Goal: Task Accomplishment & Management: Manage account settings

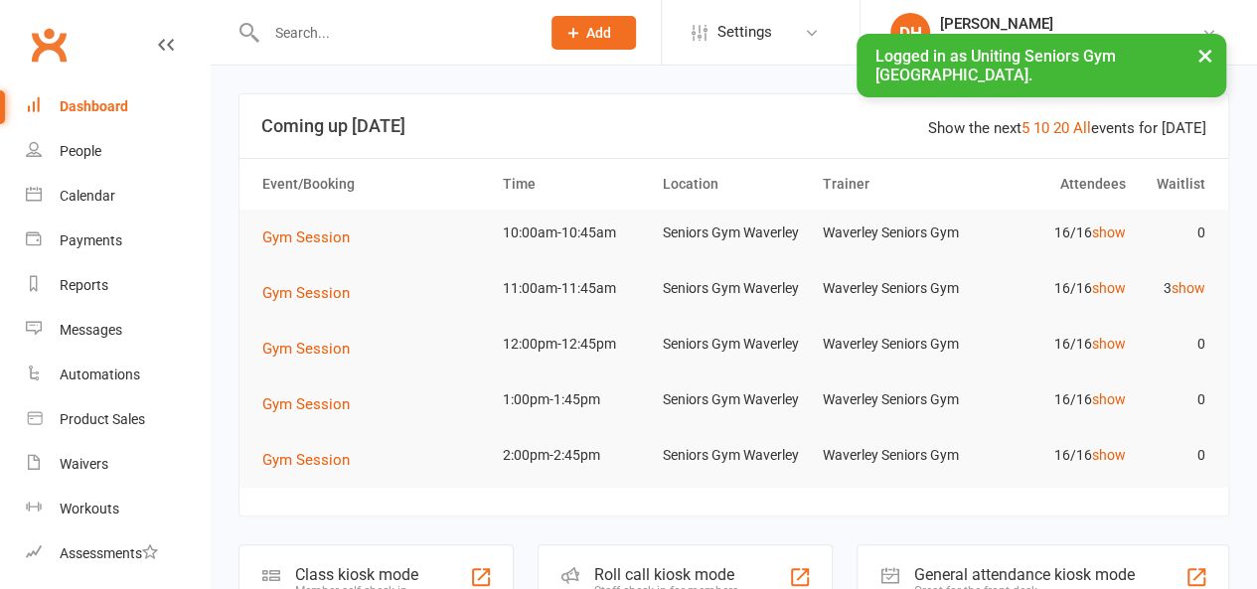
click at [405, 33] on input "text" at bounding box center [392, 33] width 265 height 28
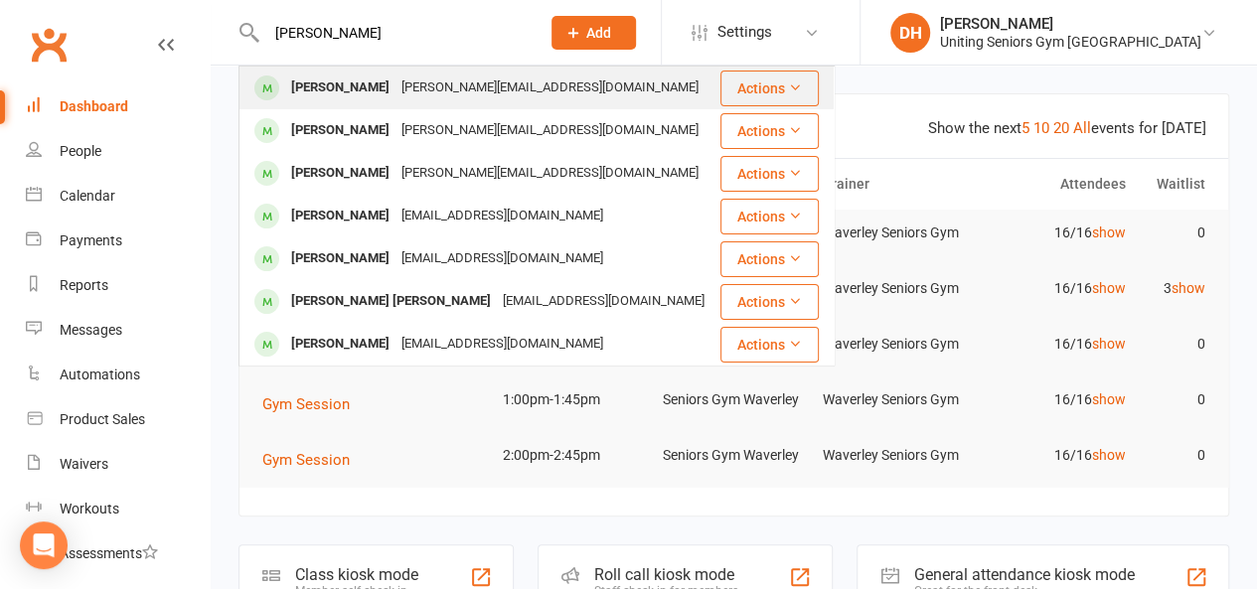
type input "[PERSON_NAME]"
click at [417, 98] on div "[PERSON_NAME][EMAIL_ADDRESS][DOMAIN_NAME]" at bounding box center [549, 88] width 309 height 29
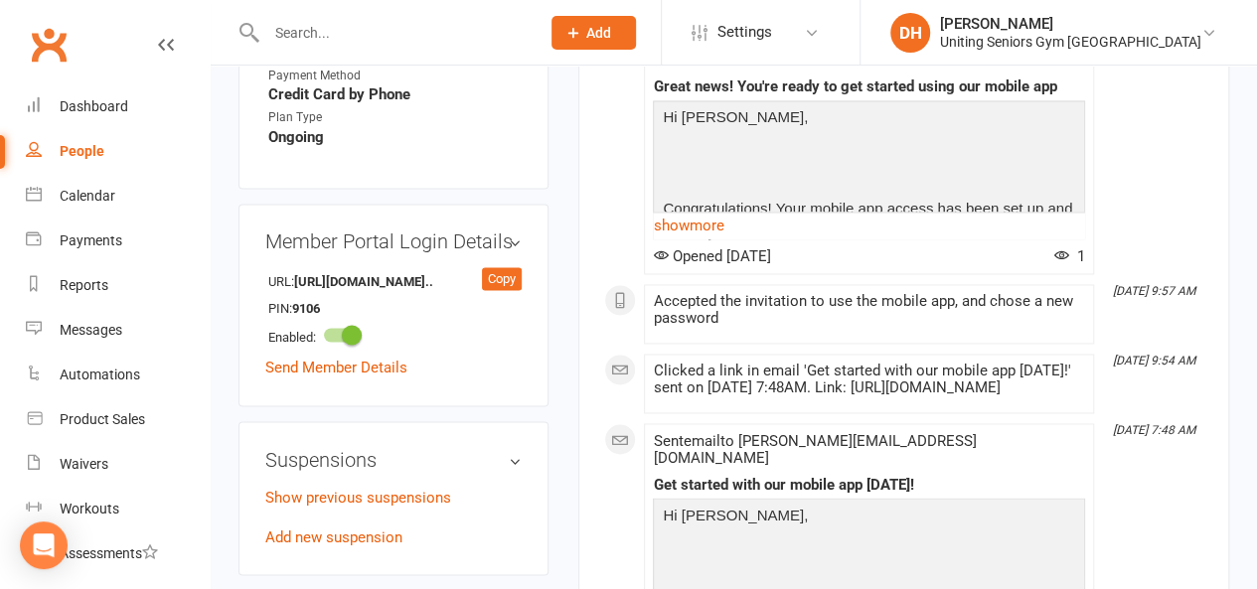
scroll to position [1444, 0]
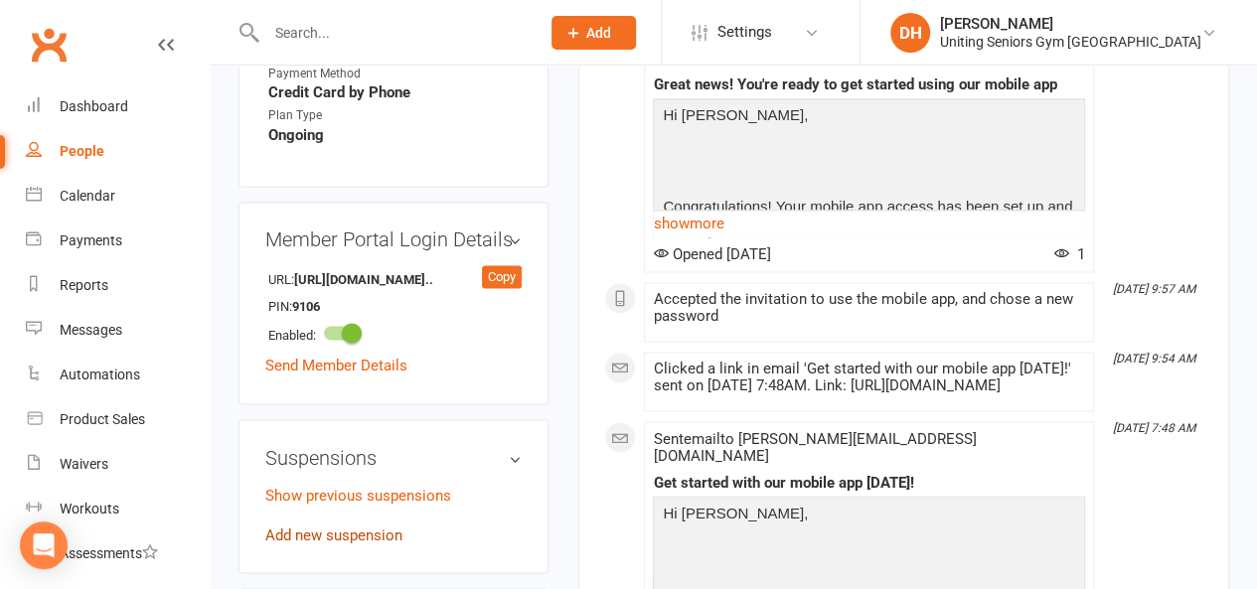
click at [376, 526] on link "Add new suspension" at bounding box center [333, 535] width 137 height 18
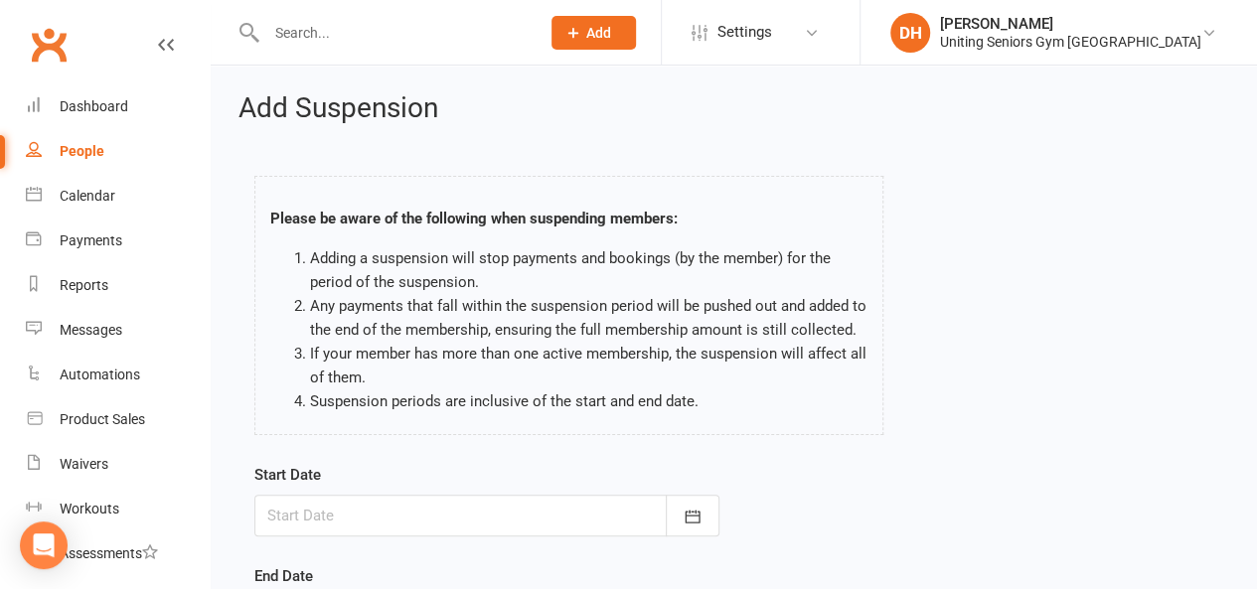
scroll to position [135, 0]
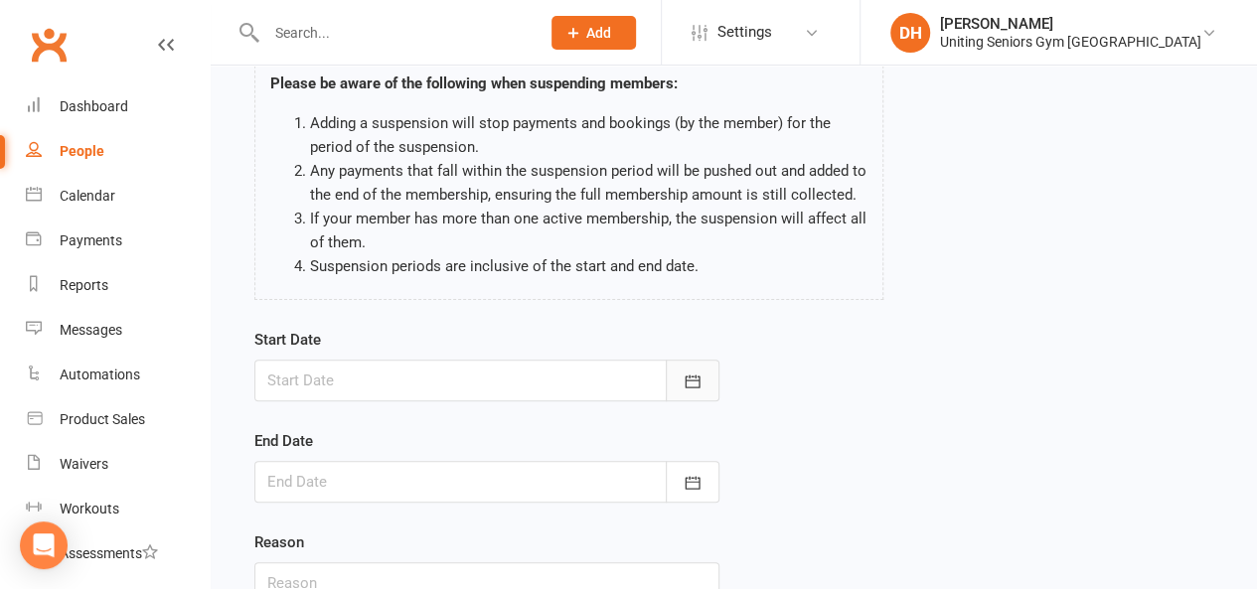
click at [696, 367] on button "button" at bounding box center [693, 381] width 54 height 42
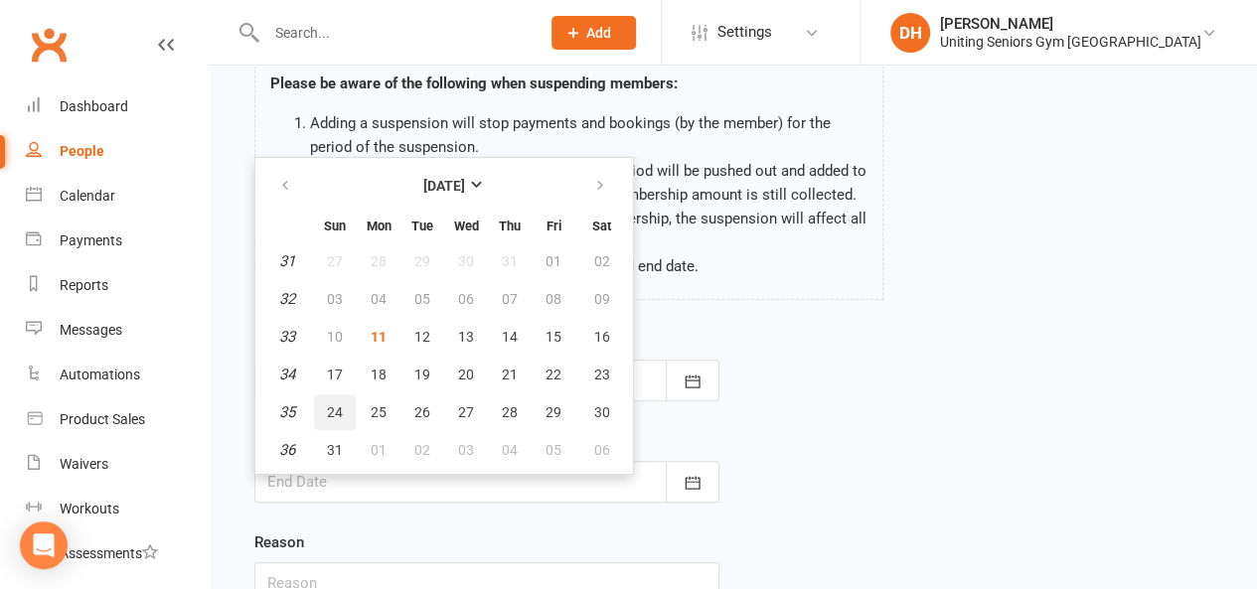
click at [348, 411] on button "24" at bounding box center [335, 412] width 42 height 36
type input "[DATE]"
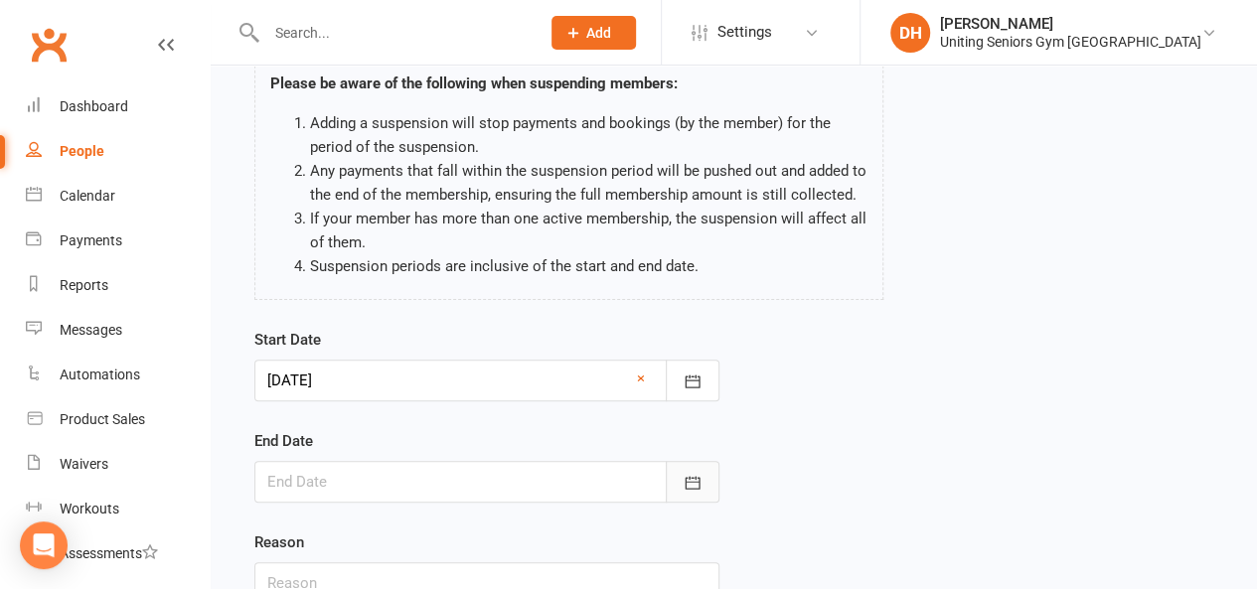
click at [672, 472] on button "button" at bounding box center [693, 482] width 54 height 42
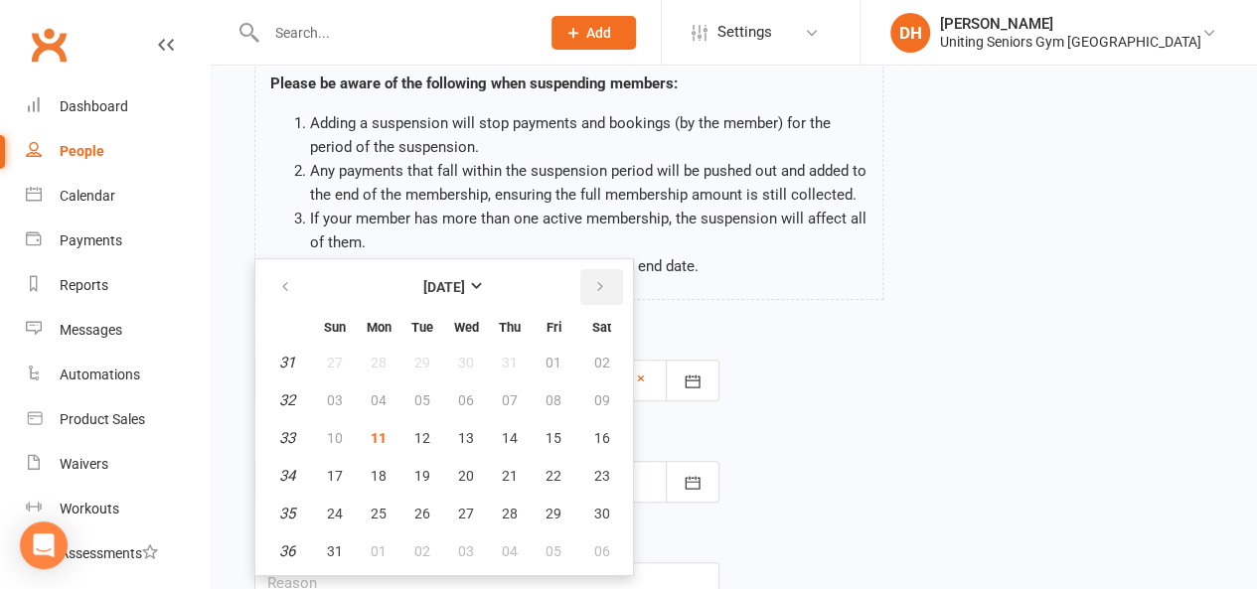
click at [596, 289] on icon "button" at bounding box center [600, 287] width 14 height 16
click at [290, 284] on icon "button" at bounding box center [285, 287] width 14 height 16
click at [610, 471] on button "23" at bounding box center [601, 476] width 51 height 36
type input "[DATE]"
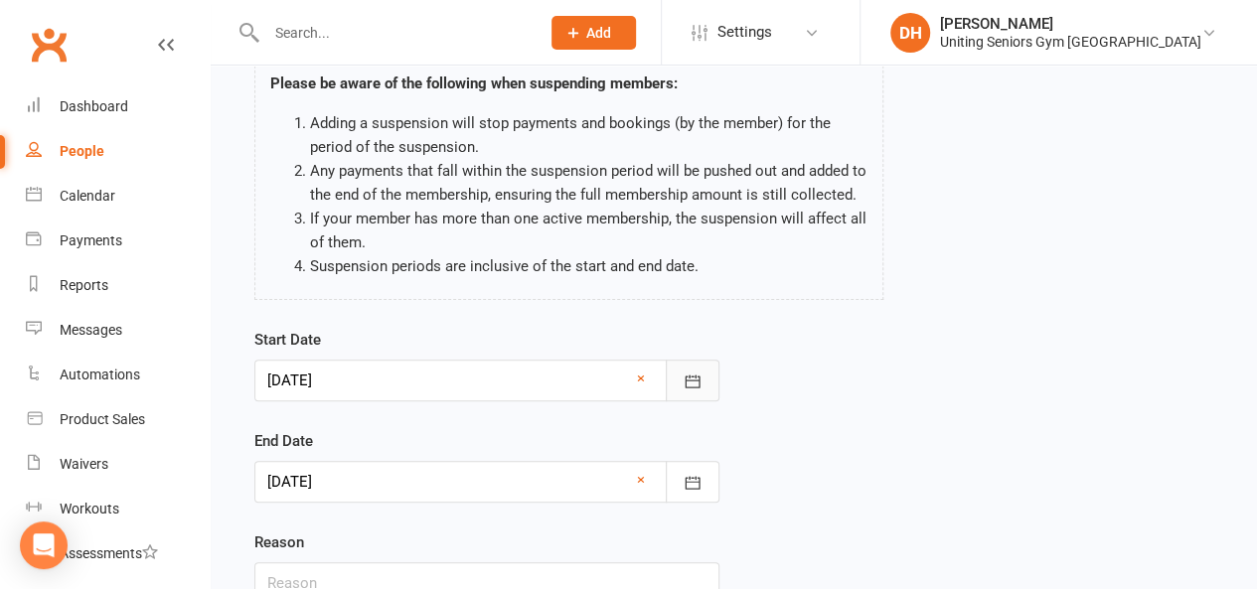
click at [683, 375] on icon "button" at bounding box center [692, 382] width 20 height 20
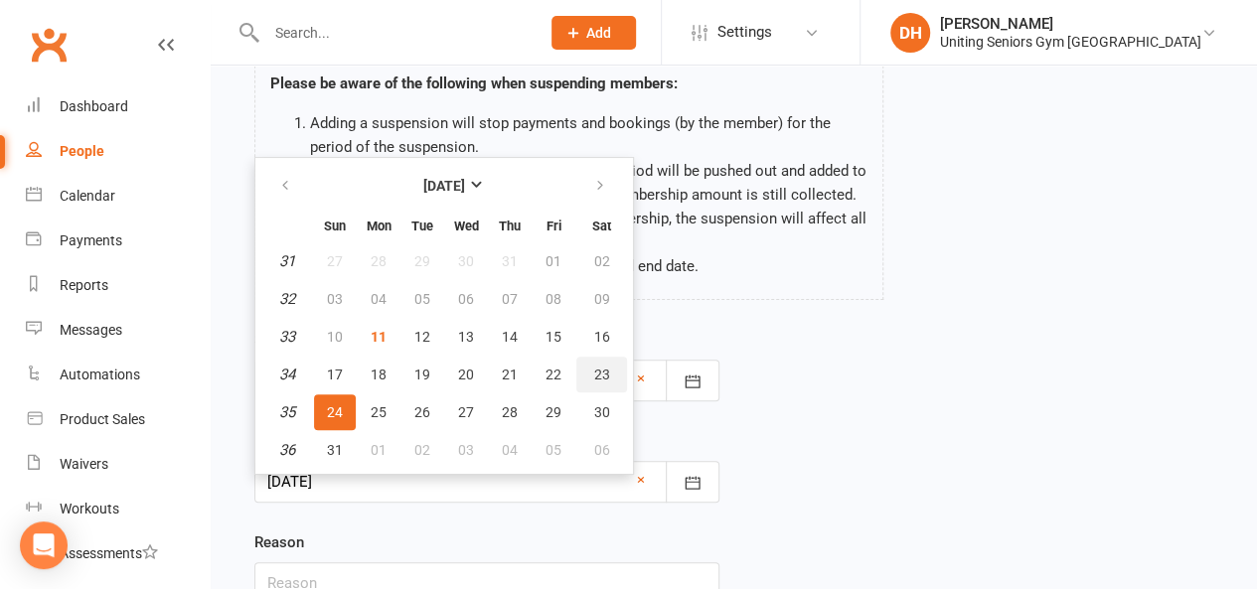
click at [607, 367] on span "23" at bounding box center [602, 375] width 16 height 16
type input "[DATE]"
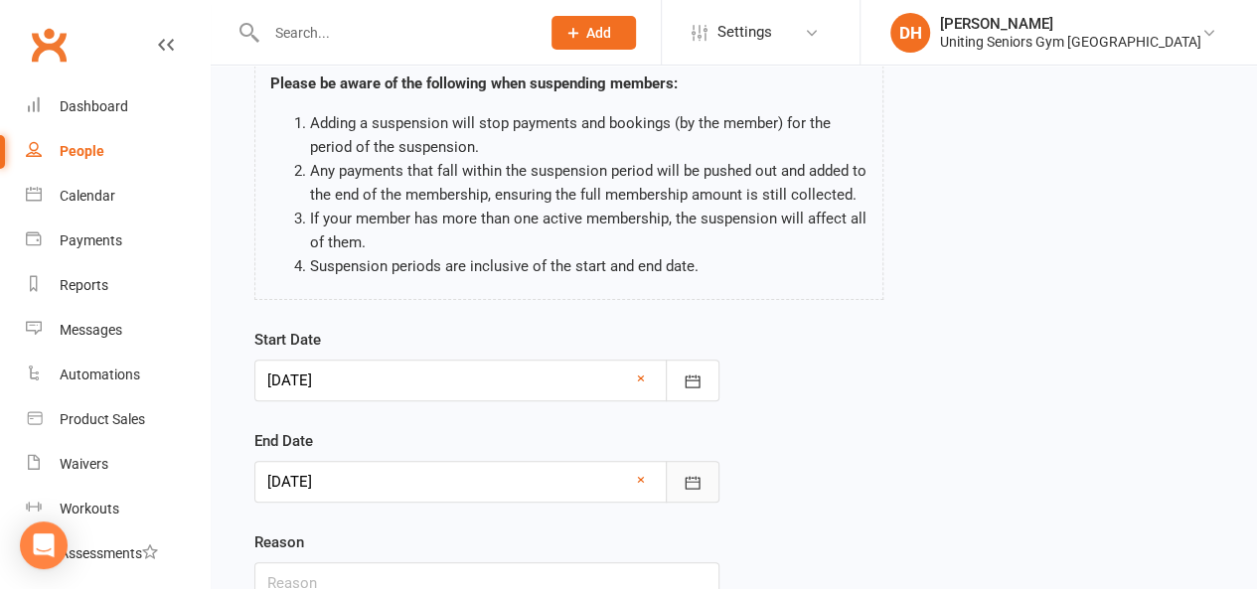
click at [706, 486] on button "button" at bounding box center [693, 482] width 54 height 42
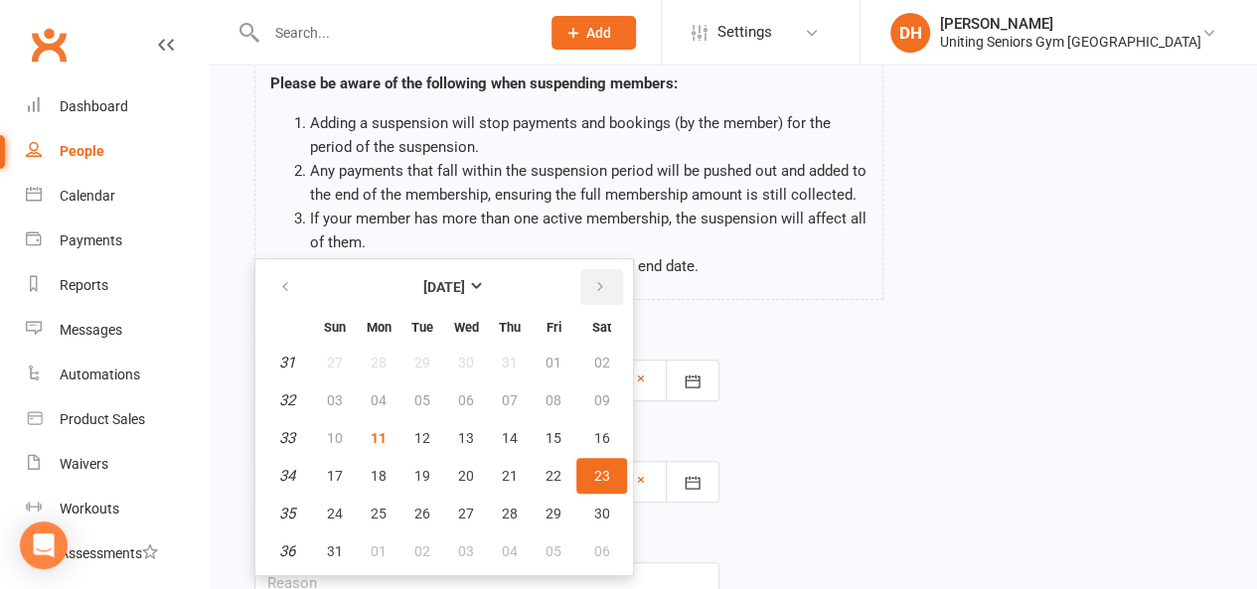
click at [603, 289] on icon "button" at bounding box center [600, 287] width 14 height 16
click at [333, 394] on span "07" at bounding box center [335, 400] width 16 height 16
type input "[DATE]"
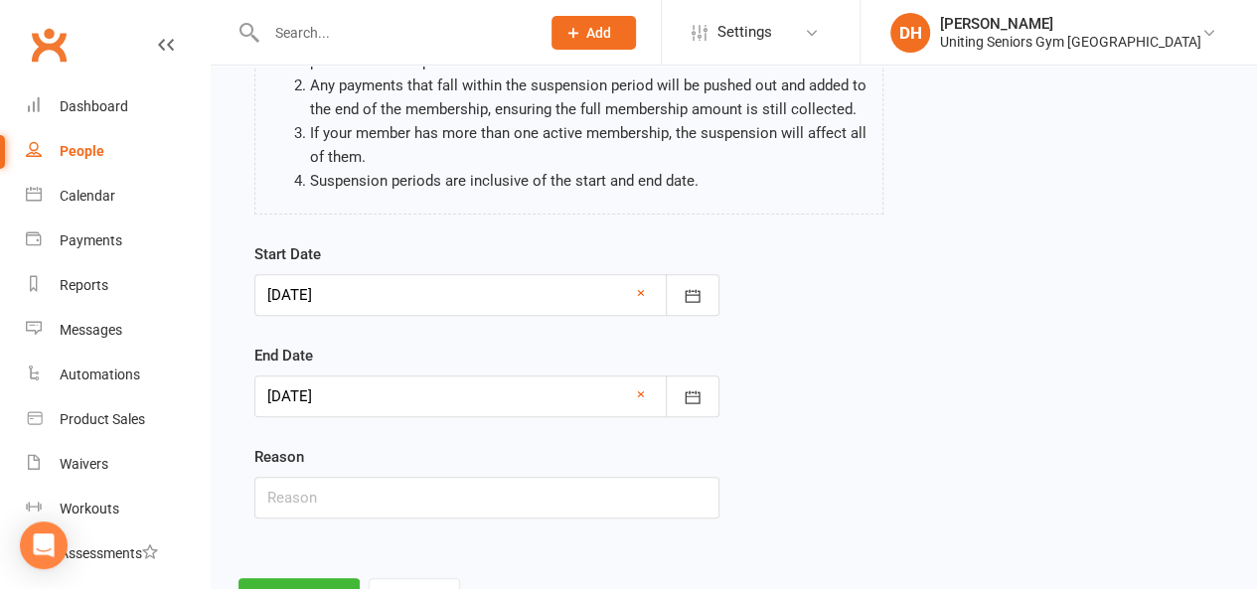
scroll to position [222, 0]
click at [651, 507] on input "text" at bounding box center [486, 497] width 465 height 42
type input "Holiday"
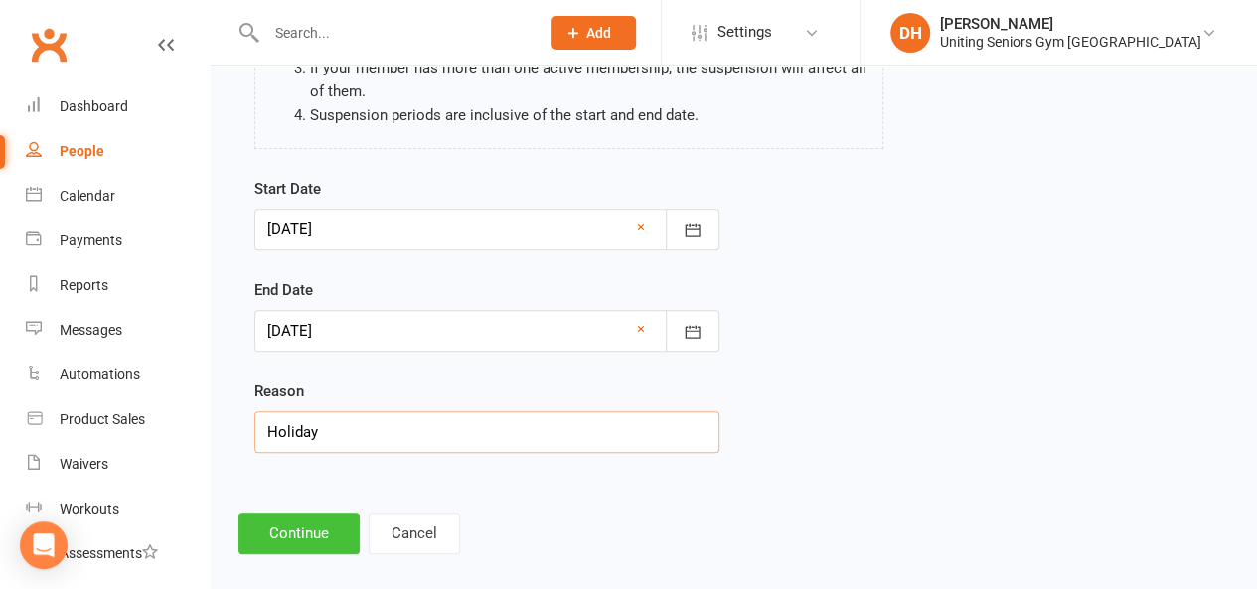
scroll to position [287, 0]
click at [304, 535] on button "Continue" at bounding box center [298, 533] width 121 height 42
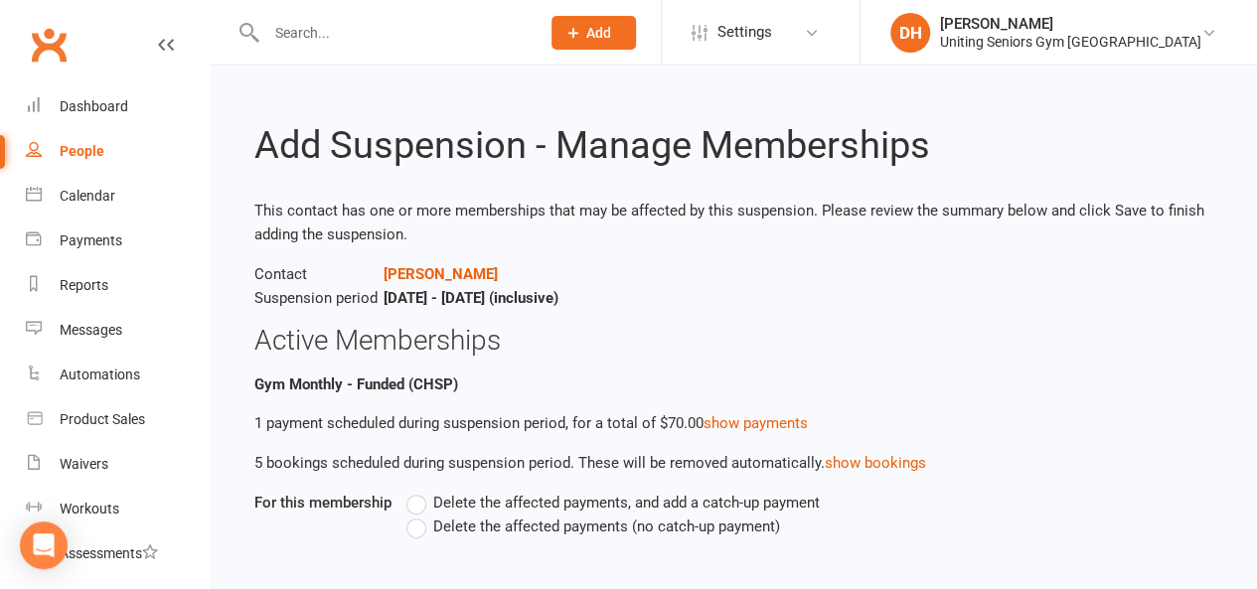
scroll to position [121, 0]
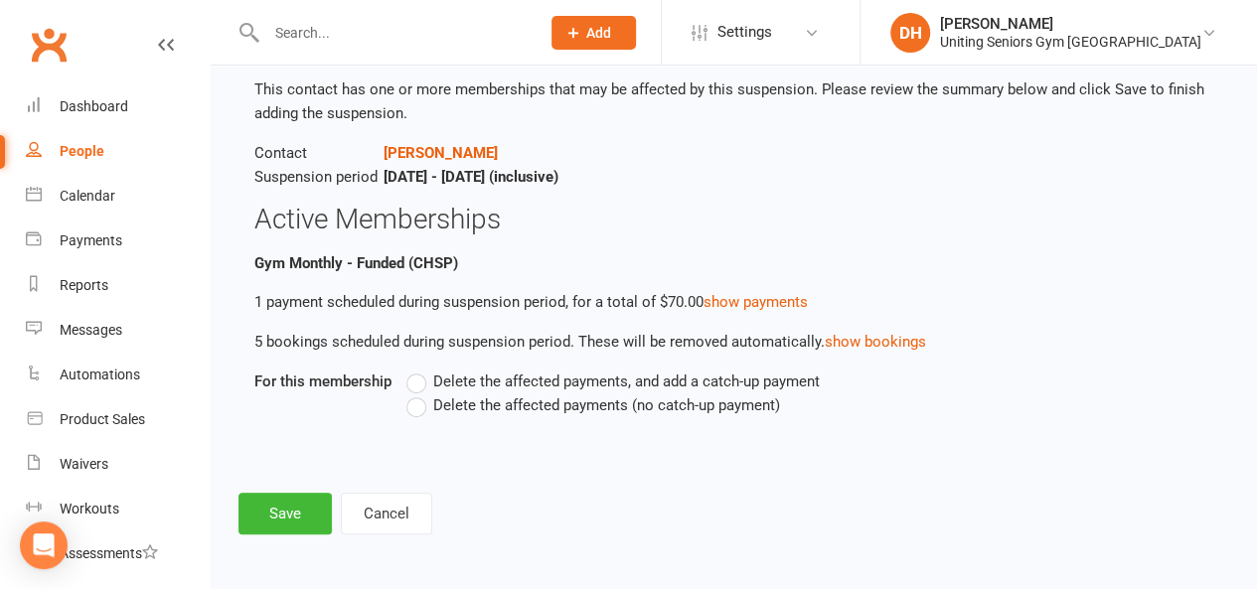
click at [526, 401] on span "Delete the affected payments (no catch-up payment)" at bounding box center [606, 403] width 347 height 21
click at [419, 393] on input "Delete the affected payments (no catch-up payment)" at bounding box center [412, 393] width 13 height 0
click at [286, 511] on button "Save" at bounding box center [284, 514] width 93 height 42
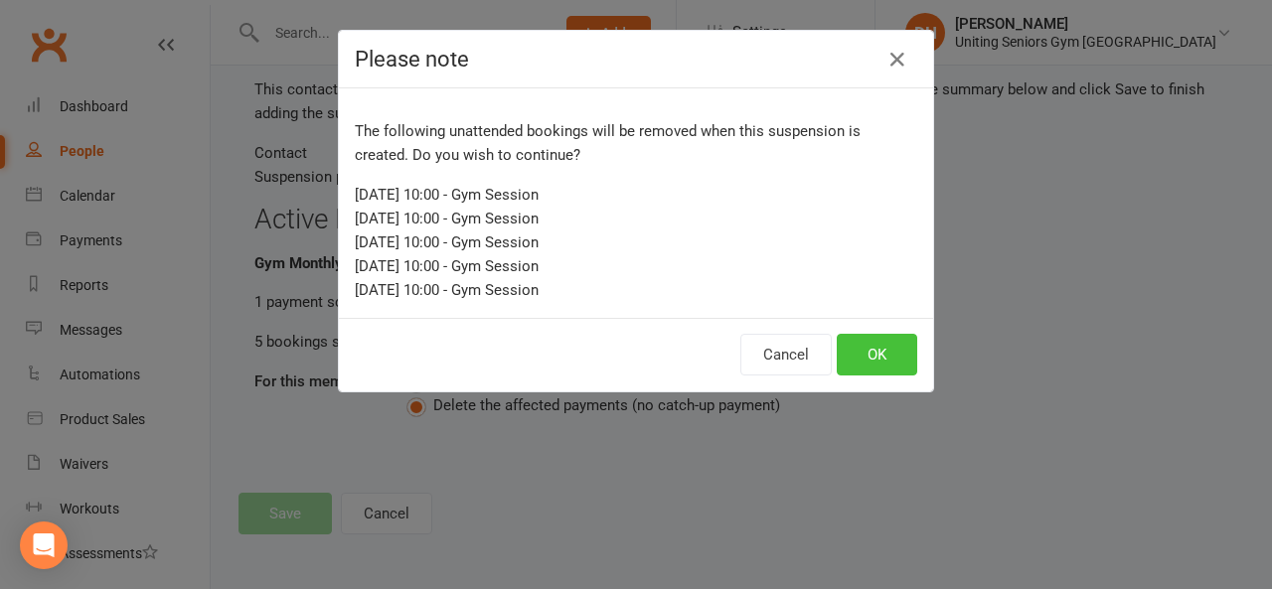
click at [858, 352] on button "OK" at bounding box center [876, 355] width 80 height 42
